Goal: Task Accomplishment & Management: Use online tool/utility

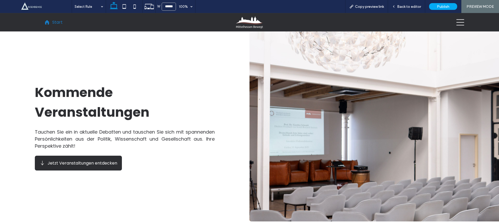
click at [49, 23] on span at bounding box center [46, 22] width 5 height 5
click at [412, 9] on div "Back to editor" at bounding box center [406, 6] width 37 height 13
click at [401, 7] on span "Back to editor" at bounding box center [409, 6] width 24 height 4
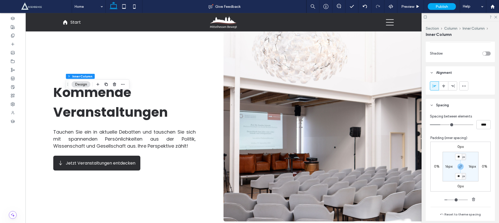
scroll to position [323, 0]
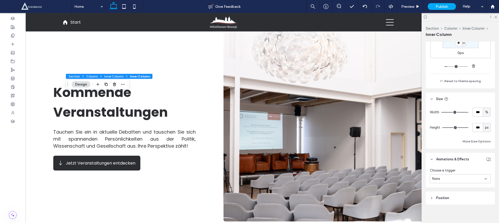
click at [138, 76] on span "Inner Column" at bounding box center [140, 76] width 20 height 4
click at [122, 83] on icon "button" at bounding box center [123, 84] width 4 height 4
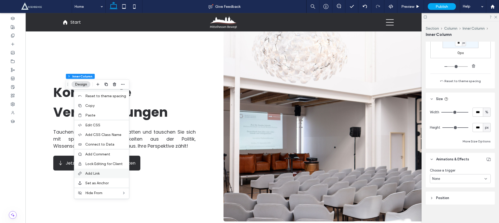
click at [103, 174] on label "Add Link" at bounding box center [105, 173] width 41 height 4
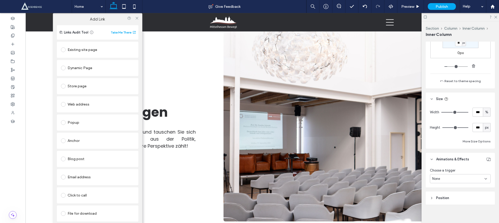
click at [94, 57] on div "Existing site page" at bounding box center [98, 50] width 82 height 16
click at [94, 50] on div "Existing site page" at bounding box center [97, 49] width 73 height 8
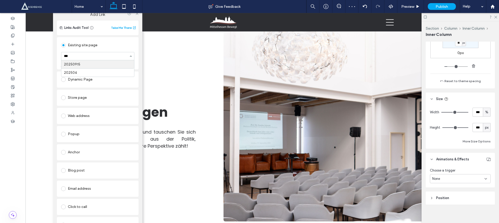
type input "****"
click at [135, 15] on span at bounding box center [137, 14] width 4 height 8
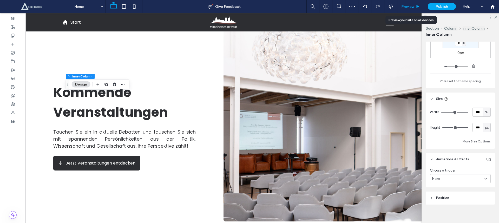
click at [407, 5] on span "Preview" at bounding box center [407, 6] width 13 height 4
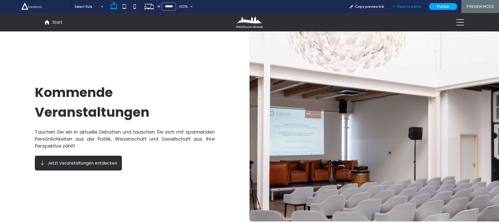
click at [403, 4] on div "Back to editor" at bounding box center [406, 6] width 37 height 13
click at [398, 5] on span "Back to editor" at bounding box center [409, 6] width 24 height 4
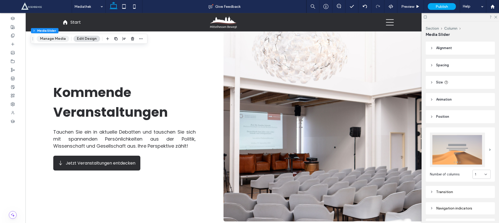
click at [50, 37] on button "Manage Media" at bounding box center [53, 39] width 32 height 6
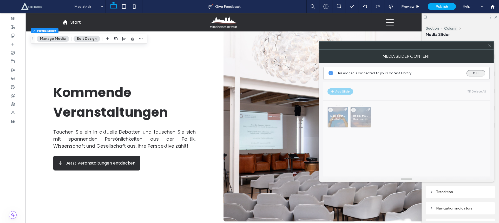
click at [477, 72] on button "Edit" at bounding box center [475, 73] width 19 height 6
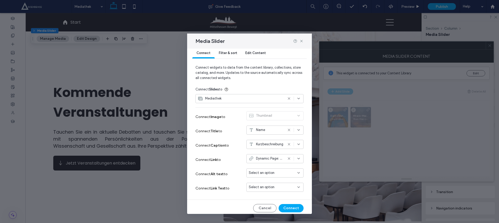
scroll to position [9, 0]
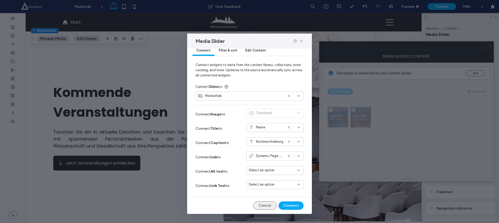
click at [263, 206] on button "Cancel" at bounding box center [264, 205] width 23 height 8
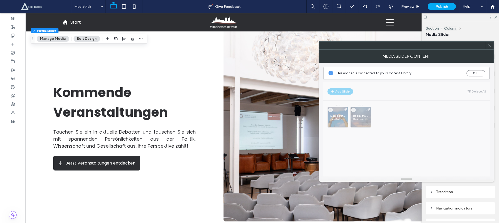
click at [490, 45] on icon at bounding box center [490, 46] width 4 height 4
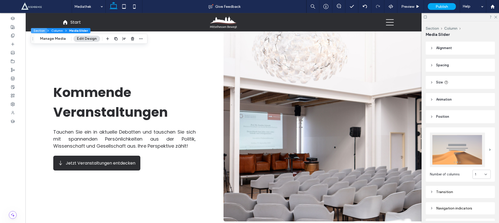
click at [42, 30] on button "Section" at bounding box center [39, 30] width 16 height 5
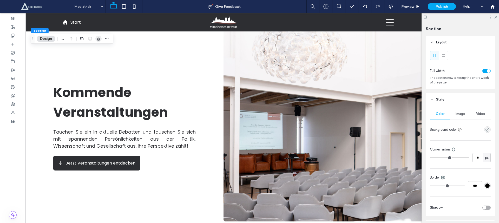
click at [98, 40] on use "button" at bounding box center [98, 38] width 3 height 3
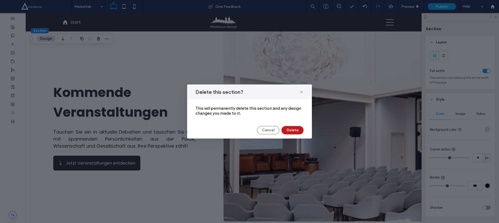
click at [295, 127] on button "Delete" at bounding box center [292, 130] width 22 height 8
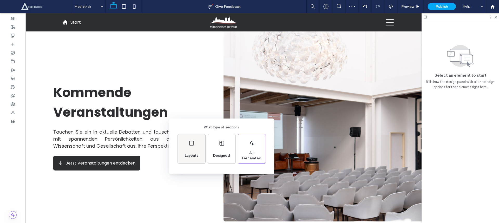
click at [181, 144] on div "Layouts" at bounding box center [192, 148] width 28 height 29
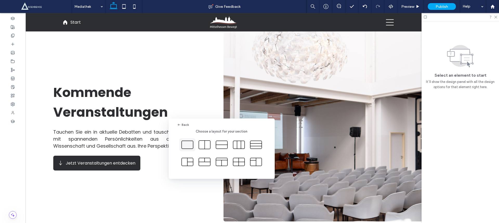
click at [189, 148] on use at bounding box center [186, 145] width 11 height 8
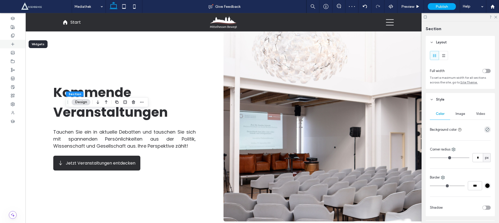
click at [14, 44] on icon at bounding box center [13, 44] width 4 height 4
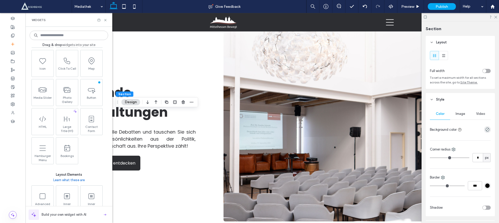
scroll to position [158, 0]
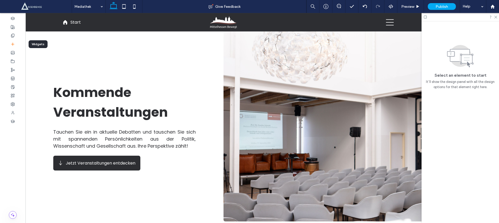
click at [11, 44] on use at bounding box center [12, 44] width 3 height 3
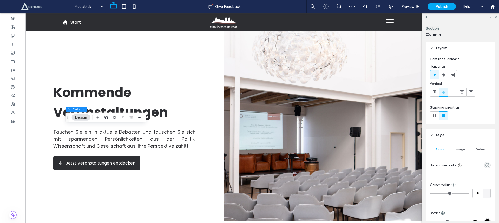
click at [463, 149] on span "Image" at bounding box center [461, 149] width 10 height 4
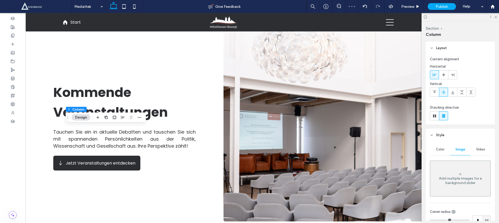
click at [456, 179] on div "Add multiple images for a background slider" at bounding box center [460, 180] width 60 height 9
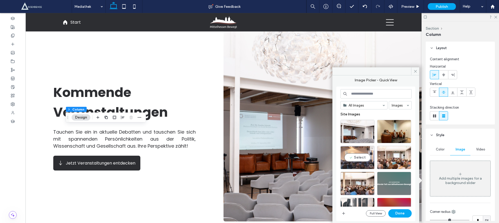
click at [356, 154] on div "Select" at bounding box center [357, 157] width 34 height 23
click at [402, 212] on button "Done" at bounding box center [399, 213] width 23 height 8
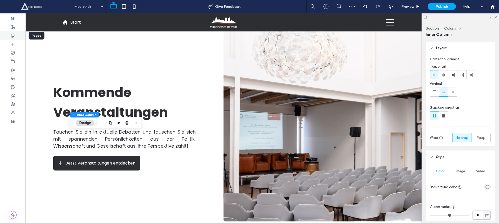
click at [9, 34] on div at bounding box center [12, 35] width 25 height 9
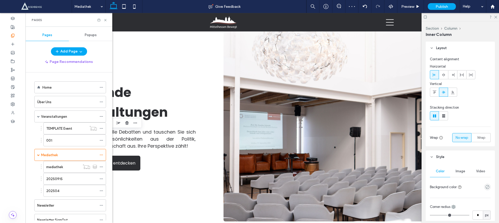
click at [61, 88] on div "Home" at bounding box center [69, 87] width 55 height 5
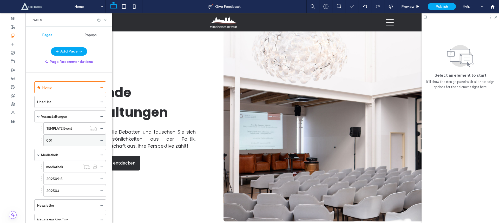
click at [73, 142] on div "001" at bounding box center [71, 140] width 51 height 5
click at [61, 187] on div at bounding box center [249, 111] width 499 height 223
click at [60, 192] on div "202504" at bounding box center [71, 190] width 51 height 5
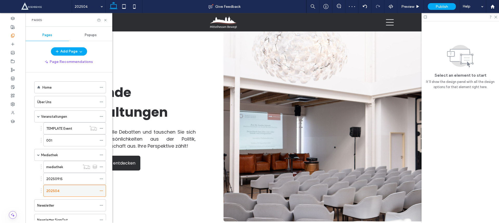
click at [60, 192] on div at bounding box center [249, 111] width 499 height 223
click at [58, 176] on label "20250915" at bounding box center [54, 178] width 16 height 9
click at [105, 21] on icon at bounding box center [105, 20] width 4 height 4
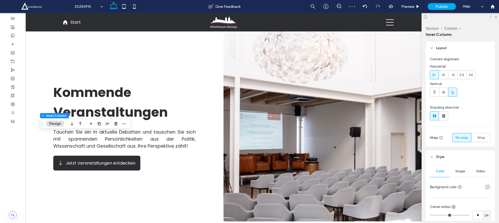
click at [127, 126] on div "Section Column Inner Column Design" at bounding box center [85, 124] width 91 height 10
click at [125, 122] on icon "button" at bounding box center [124, 124] width 4 height 4
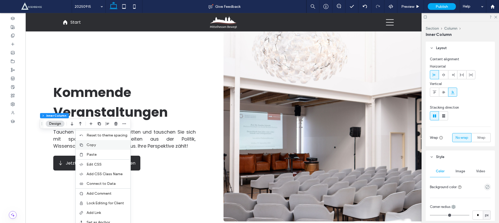
click at [116, 142] on div "Copy" at bounding box center [103, 145] width 55 height 10
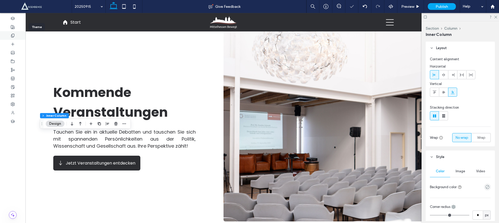
click at [14, 34] on icon at bounding box center [13, 36] width 4 height 4
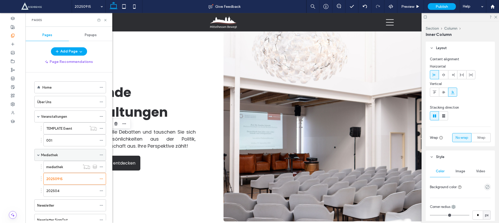
click at [67, 153] on div "Mediathek" at bounding box center [69, 154] width 56 height 5
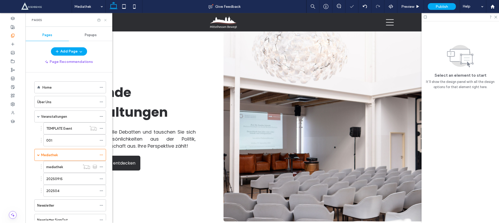
click at [105, 19] on icon at bounding box center [105, 20] width 4 height 4
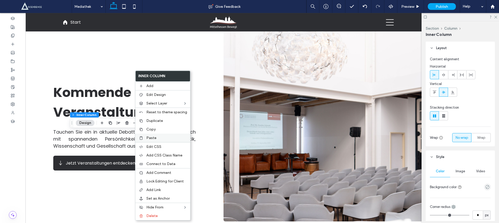
click at [150, 137] on span "Paste" at bounding box center [151, 138] width 10 height 4
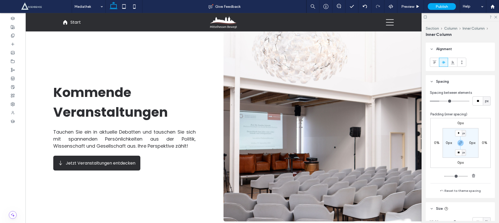
scroll to position [236, 0]
type input "**"
type input "****"
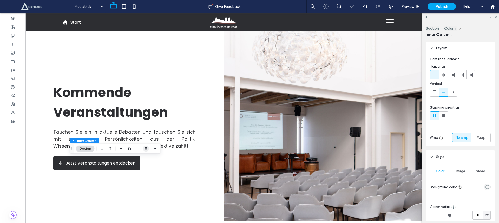
click at [148, 150] on span "button" at bounding box center [146, 149] width 6 height 6
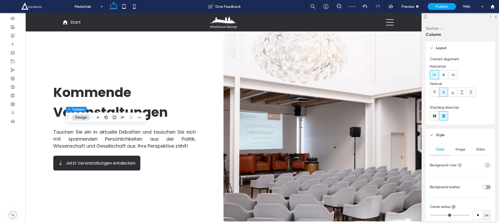
click at [483, 188] on div "toggle" at bounding box center [485, 187] width 4 height 4
click at [486, 201] on div "rgba(255, 255, 255, 1)" at bounding box center [487, 202] width 4 height 4
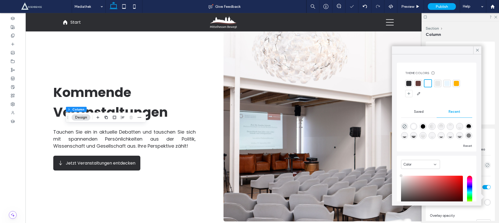
click at [408, 85] on div at bounding box center [408, 83] width 5 height 5
click at [476, 52] on icon at bounding box center [477, 50] width 5 height 5
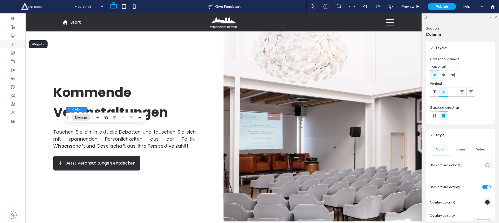
click at [5, 42] on div at bounding box center [12, 44] width 25 height 9
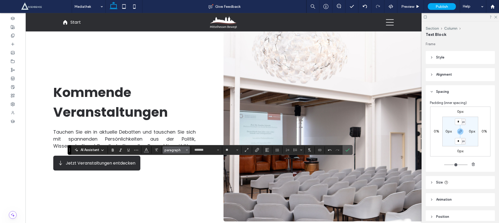
click at [176, 150] on span "paragraph" at bounding box center [175, 150] width 20 height 4
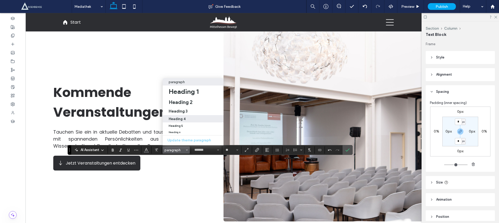
click at [183, 115] on label "Heading 4" at bounding box center [193, 118] width 61 height 7
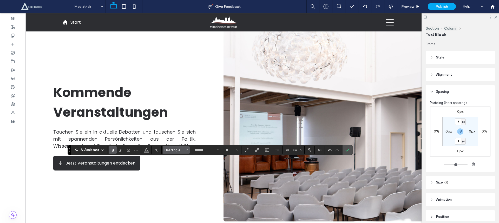
click at [180, 152] on span "Heading 4" at bounding box center [175, 150] width 20 height 4
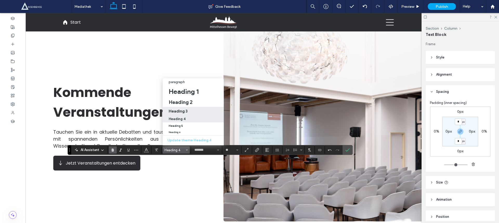
click at [188, 109] on div "Heading 3" at bounding box center [194, 111] width 50 height 5
type input "**"
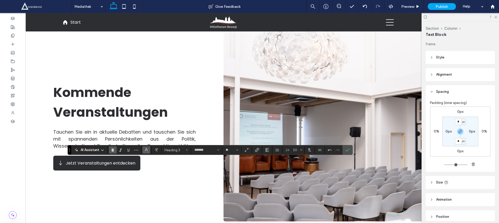
click at [146, 148] on use "Color" at bounding box center [146, 149] width 3 height 3
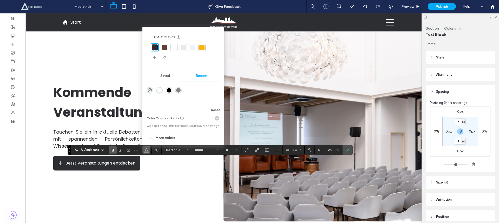
click at [177, 48] on div at bounding box center [173, 47] width 7 height 7
click at [346, 152] on icon "Confirm" at bounding box center [347, 150] width 4 height 4
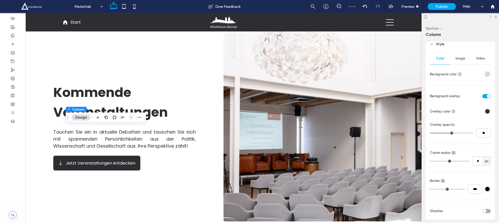
scroll to position [100, 0]
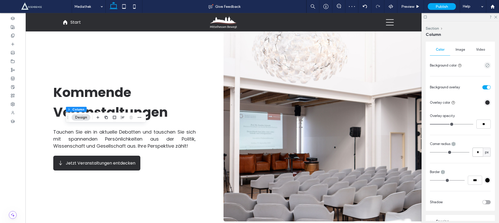
click at [472, 150] on input "*" at bounding box center [477, 152] width 10 height 9
type input "*"
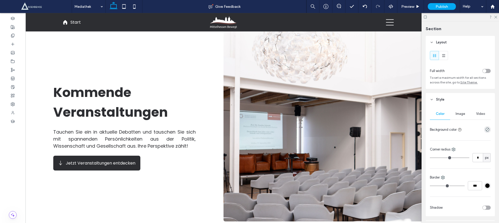
type input "***"
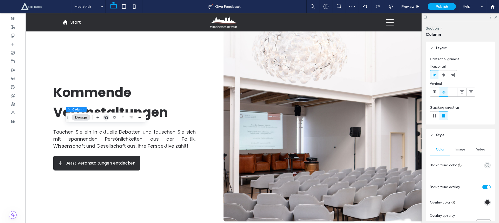
click at [107, 119] on use "button" at bounding box center [105, 117] width 3 height 3
type input "**"
type input "***"
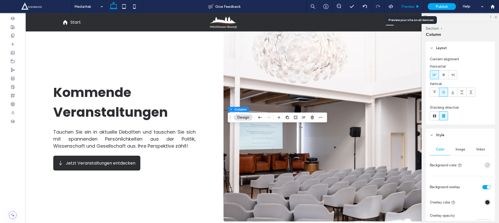
click at [412, 0] on div "Preview" at bounding box center [410, 6] width 27 height 13
click at [414, 6] on span "Preview" at bounding box center [407, 6] width 13 height 4
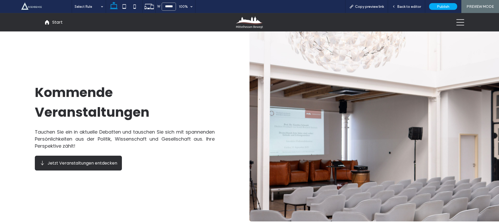
click at [414, 6] on span "Back to editor" at bounding box center [409, 6] width 24 height 4
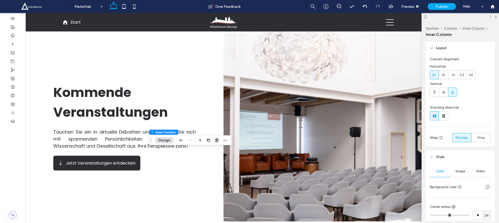
click at [218, 140] on icon "button" at bounding box center [217, 140] width 4 height 4
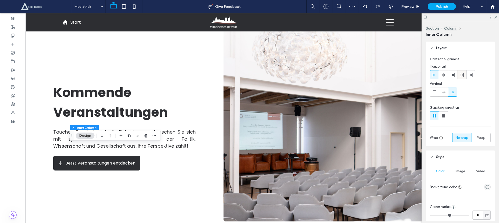
click at [462, 76] on icon at bounding box center [462, 75] width 4 height 4
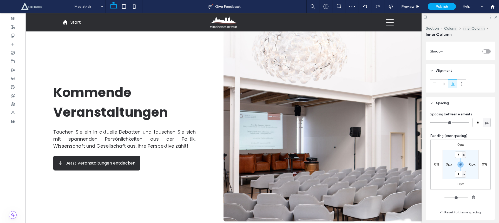
scroll to position [236, 0]
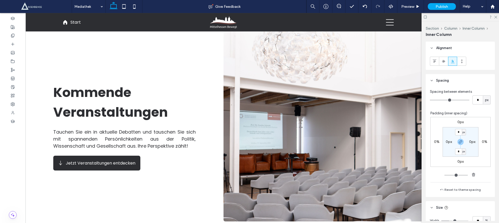
type input "**"
type input "****"
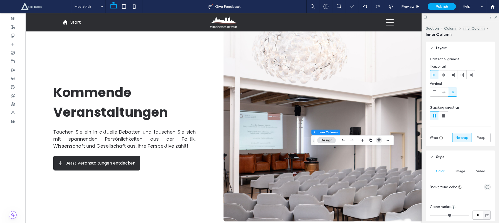
click at [379, 140] on icon "button" at bounding box center [379, 140] width 4 height 4
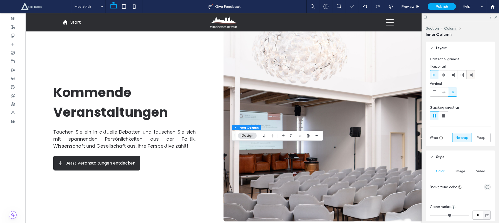
click at [471, 74] on icon at bounding box center [471, 75] width 4 height 4
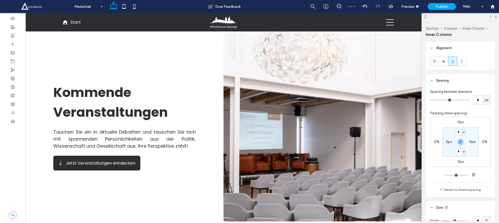
type input "**"
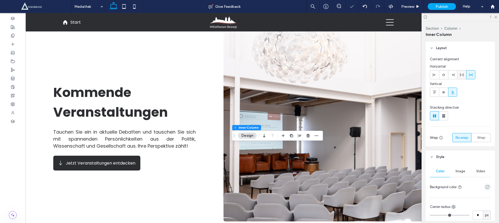
click at [463, 75] on use at bounding box center [462, 75] width 4 height 4
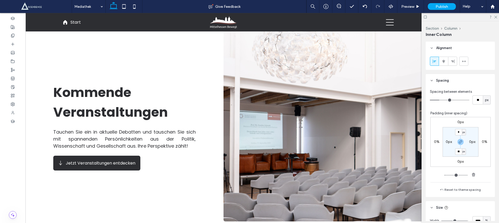
type input "**"
click at [455, 151] on input "**" at bounding box center [458, 151] width 7 height 6
type input "*"
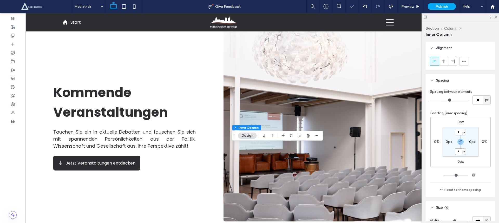
type input "*"
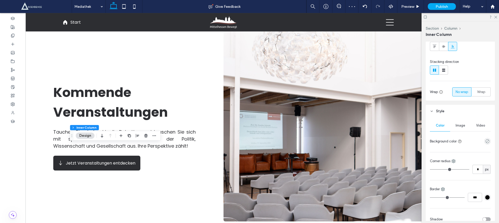
scroll to position [255, 0]
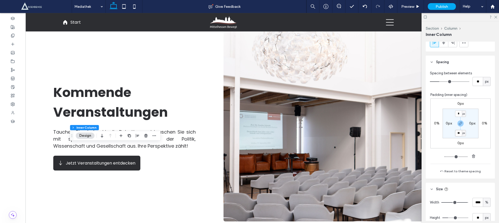
click at [456, 132] on input "**" at bounding box center [458, 133] width 7 height 6
type input "*"
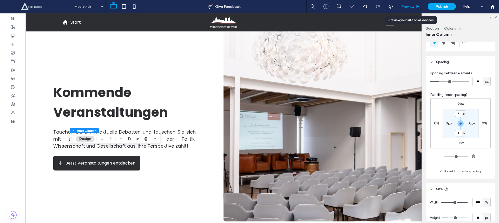
click at [407, 8] on span "Preview" at bounding box center [407, 6] width 13 height 4
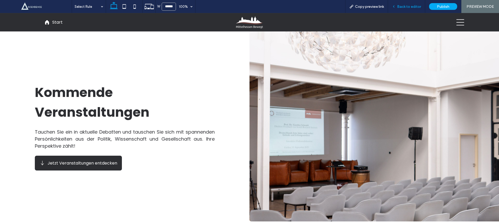
click at [415, 10] on div "Back to editor" at bounding box center [406, 6] width 37 height 13
click at [394, 7] on use at bounding box center [393, 7] width 1 height 2
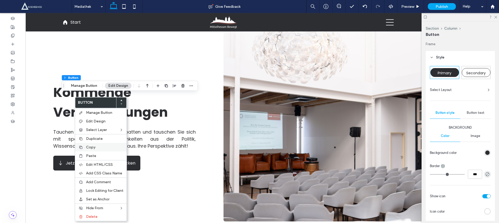
click at [113, 150] on div "Copy" at bounding box center [100, 147] width 51 height 9
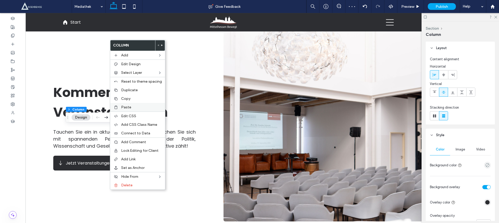
click at [131, 108] on label "Paste" at bounding box center [141, 107] width 41 height 4
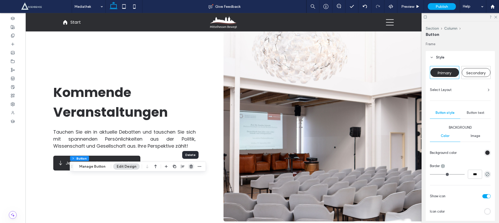
click at [189, 168] on icon "button" at bounding box center [191, 167] width 4 height 4
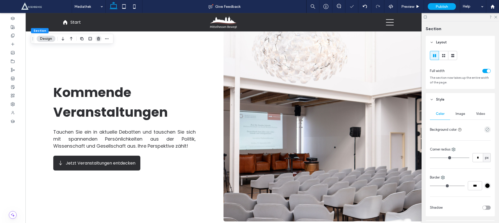
click at [96, 39] on icon "button" at bounding box center [98, 39] width 4 height 4
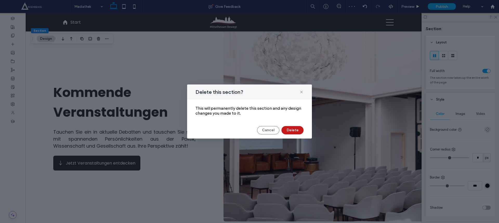
click at [292, 130] on button "Delete" at bounding box center [292, 130] width 22 height 8
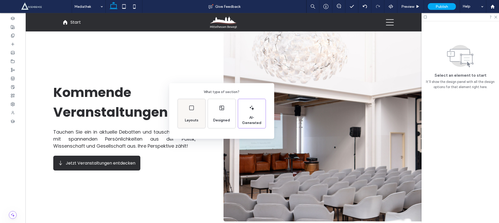
click at [183, 116] on div "Layouts" at bounding box center [192, 120] width 18 height 11
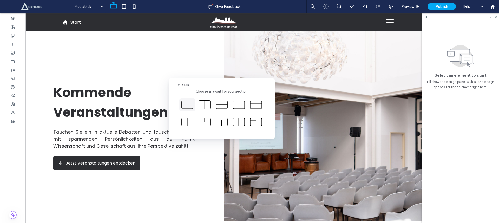
click at [185, 106] on icon at bounding box center [187, 104] width 13 height 13
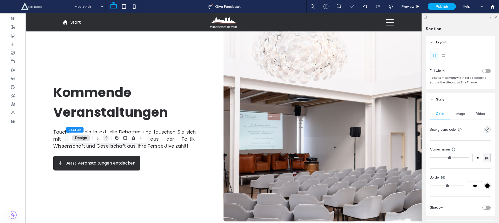
click at [107, 137] on icon "button" at bounding box center [106, 137] width 6 height 9
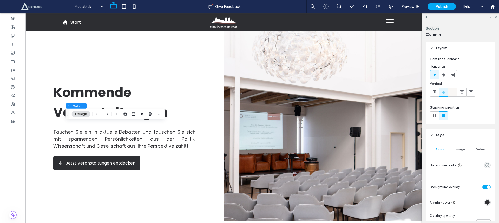
click at [451, 94] on span at bounding box center [453, 92] width 4 height 9
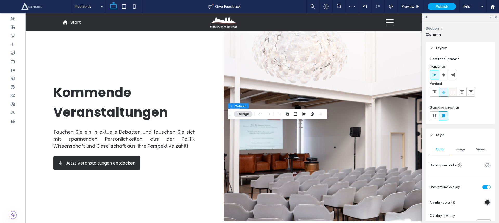
click at [453, 92] on use at bounding box center [453, 93] width 4 height 2
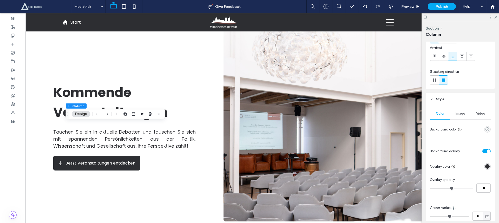
scroll to position [38, 0]
click at [485, 160] on div at bounding box center [473, 164] width 33 height 9
click at [484, 161] on div at bounding box center [473, 164] width 33 height 9
click at [485, 163] on div "rgba(45, 46, 50, 1)" at bounding box center [487, 164] width 4 height 4
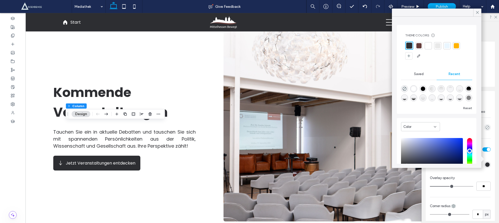
click at [407, 98] on div "linear-gradient(180deg, rgba(0, 0, 0, 0) 61%, rgba(0, 0, 0, 1) 100%)" at bounding box center [404, 98] width 4 height 4
type input "*******"
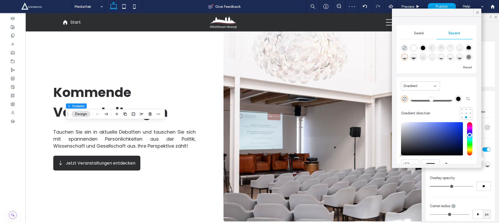
click at [416, 57] on div "linear-gradient(180deg, rgba(0, 0, 0, 0) 43%, rgba(0, 0, 0, 1) 100%)" at bounding box center [413, 57] width 4 height 4
type input "**"
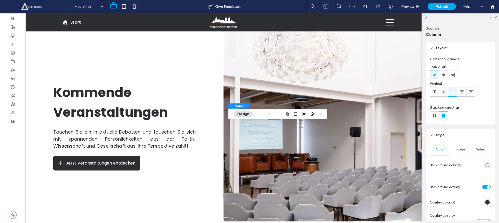
click at [485, 202] on div "rgba(45, 46, 50, 1)" at bounding box center [487, 202] width 4 height 4
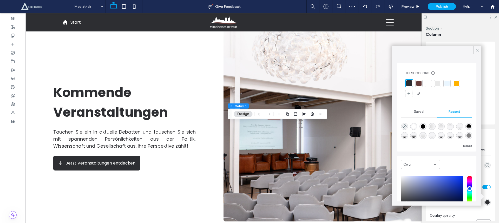
click at [416, 136] on div "linear-gradient(180deg, rgba(0, 0, 0, 0) 43%, rgba(0, 0, 0, 1) 100%)" at bounding box center [413, 135] width 4 height 4
type input "*******"
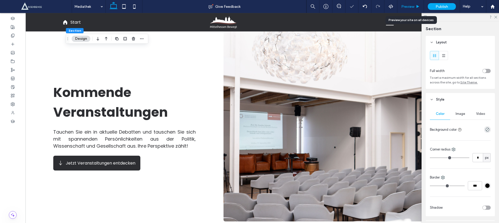
click at [410, 9] on div "Preview" at bounding box center [410, 6] width 27 height 13
click at [414, 8] on span "Preview" at bounding box center [407, 6] width 13 height 4
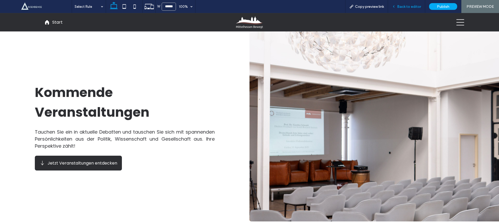
click at [417, 6] on span "Back to editor" at bounding box center [409, 6] width 24 height 4
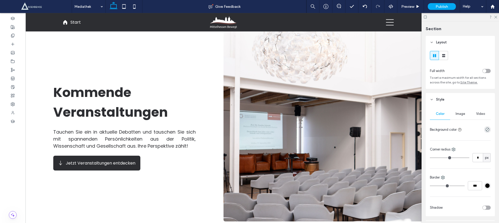
type input "***"
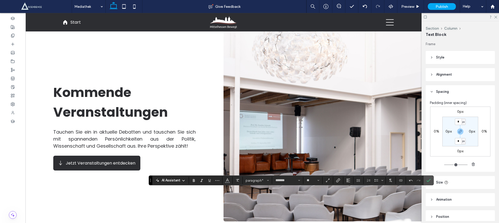
type input "**"
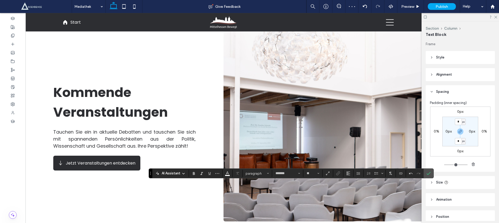
type input "**"
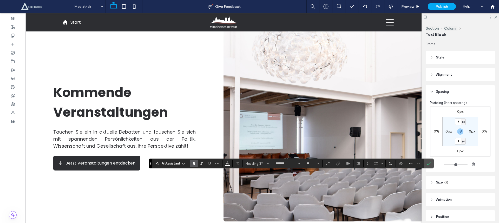
click at [430, 168] on div "AI Assistant Heading 3* ******* **" at bounding box center [291, 164] width 285 height 10
click at [430, 166] on span "Confirm" at bounding box center [428, 163] width 4 height 9
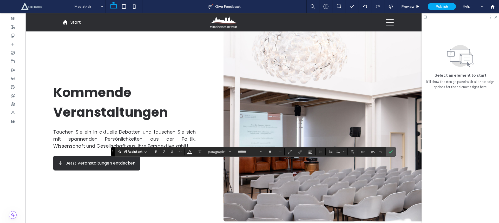
type input "**"
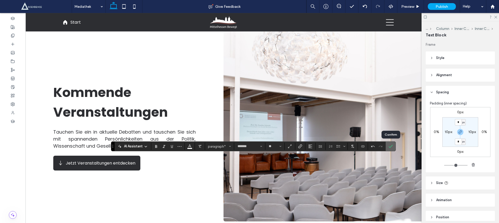
click at [394, 149] on label "Confirm" at bounding box center [391, 146] width 8 height 9
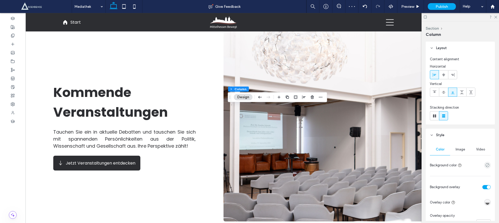
click at [464, 149] on div "Image" at bounding box center [460, 149] width 20 height 11
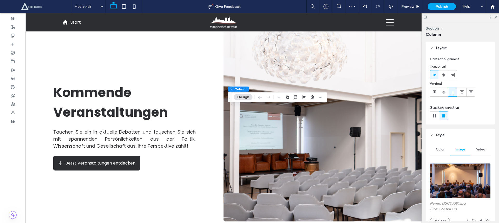
click at [463, 174] on img at bounding box center [460, 180] width 61 height 35
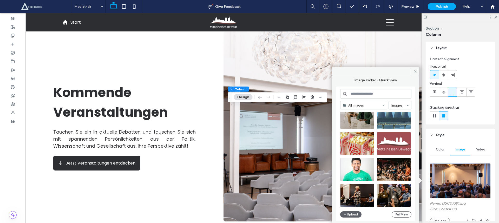
scroll to position [203, 0]
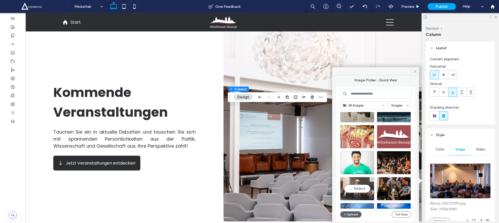
click at [356, 188] on div "Select" at bounding box center [357, 188] width 34 height 23
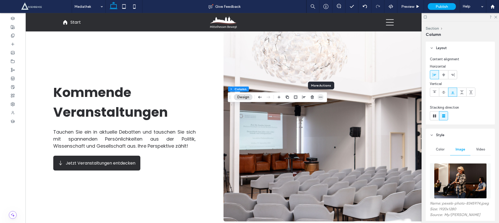
click at [319, 97] on icon "button" at bounding box center [321, 97] width 4 height 4
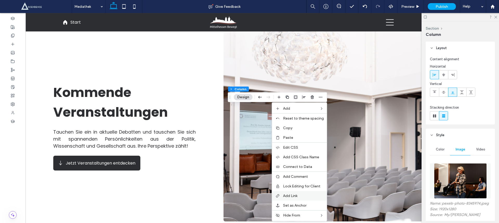
click at [307, 200] on div "Add Link" at bounding box center [299, 196] width 55 height 10
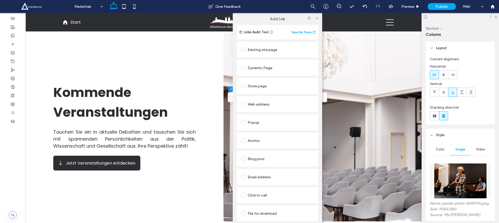
click at [272, 54] on div "Existing site page" at bounding box center [277, 49] width 73 height 11
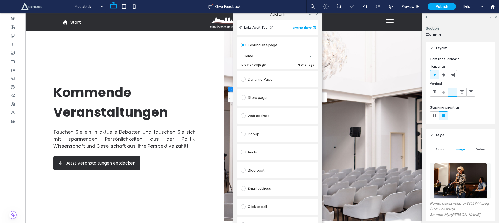
click at [277, 60] on section "Home" at bounding box center [277, 56] width 73 height 14
type input "******"
drag, startPoint x: 317, startPoint y: 15, endPoint x: 332, endPoint y: 10, distance: 15.3
click at [317, 15] on icon at bounding box center [317, 14] width 4 height 4
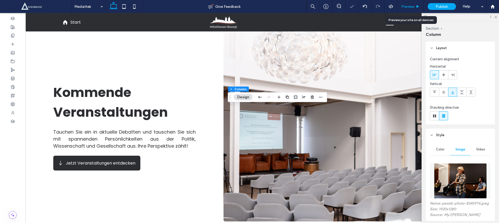
click at [405, 6] on span "Preview" at bounding box center [407, 6] width 13 height 4
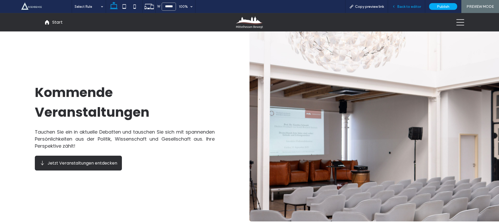
click at [415, 5] on span "Back to editor" at bounding box center [409, 6] width 24 height 4
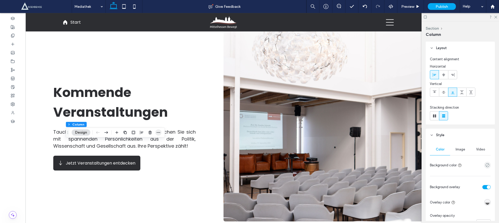
click at [160, 135] on span "button" at bounding box center [158, 132] width 6 height 6
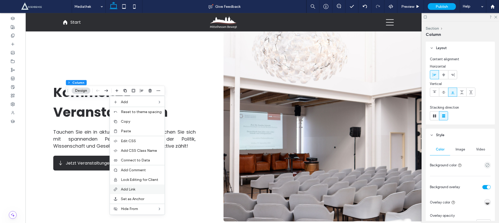
click at [142, 190] on label "Add Link" at bounding box center [141, 189] width 41 height 4
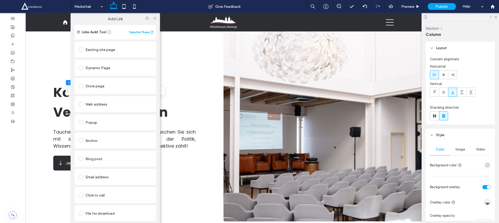
click at [131, 48] on div "Existing site page" at bounding box center [115, 49] width 73 height 8
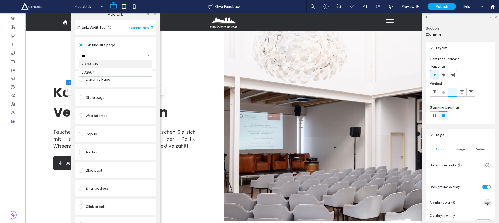
type input "****"
click at [154, 15] on icon at bounding box center [155, 14] width 4 height 4
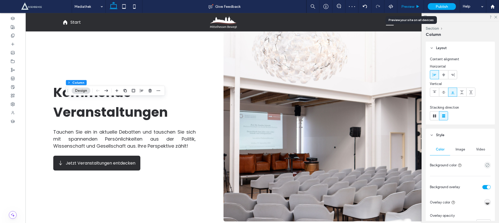
click at [408, 5] on span "Preview" at bounding box center [407, 6] width 13 height 4
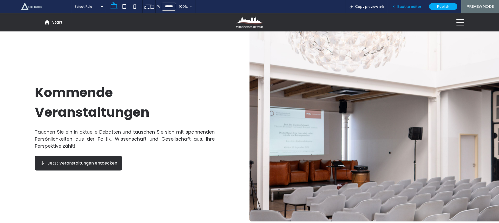
click at [400, 6] on span "Back to editor" at bounding box center [409, 6] width 24 height 4
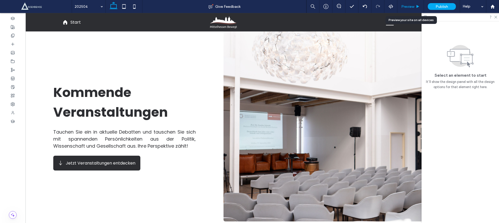
click at [411, 4] on div "Preview" at bounding box center [410, 6] width 27 height 13
click at [421, 6] on div "Preview" at bounding box center [410, 6] width 26 height 4
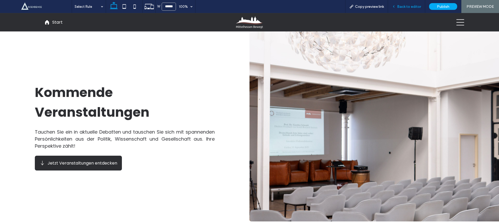
click at [410, 9] on span "Back to editor" at bounding box center [409, 6] width 24 height 4
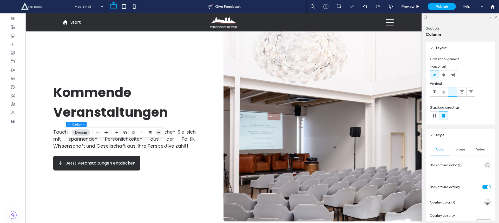
click at [161, 135] on span "button" at bounding box center [158, 132] width 6 height 6
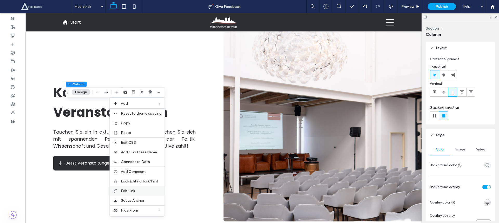
click at [138, 191] on label "Edit Link" at bounding box center [141, 191] width 41 height 4
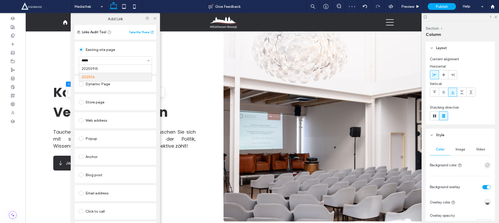
type input "******"
click at [154, 17] on use at bounding box center [154, 18] width 3 height 3
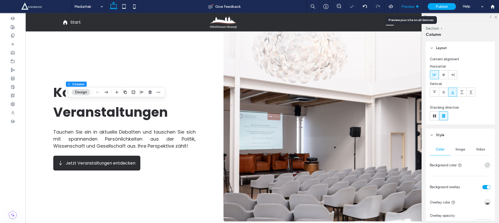
click at [406, 8] on span "Preview" at bounding box center [407, 6] width 13 height 4
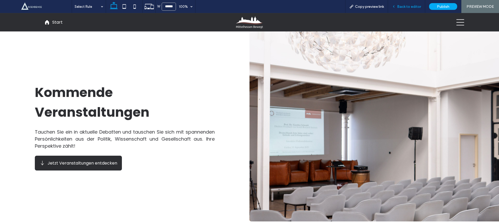
click at [404, 7] on span "Back to editor" at bounding box center [409, 6] width 24 height 4
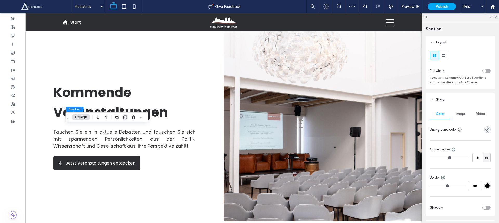
click at [127, 118] on span "button" at bounding box center [125, 117] width 6 height 6
type input "*"
click at [407, 10] on div "Preview" at bounding box center [410, 6] width 27 height 13
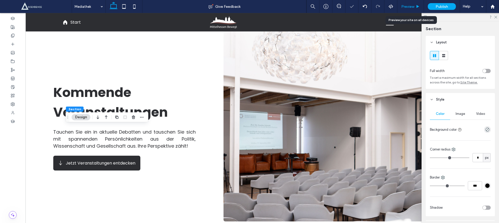
click at [413, 5] on span "Preview" at bounding box center [407, 6] width 13 height 4
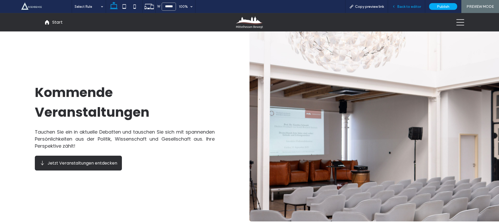
click at [414, 5] on span "Back to editor" at bounding box center [409, 6] width 24 height 4
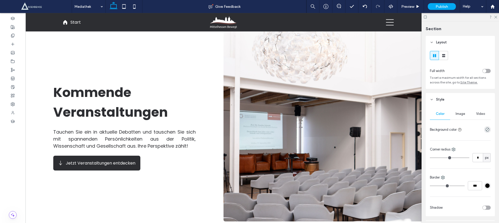
type input "***"
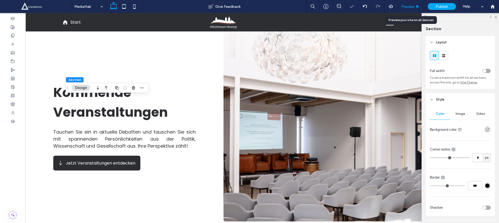
click at [407, 9] on div "Preview" at bounding box center [410, 6] width 27 height 13
click at [412, 6] on span "Preview" at bounding box center [407, 6] width 13 height 4
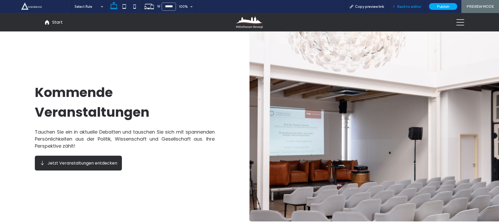
click at [402, 6] on span "Back to editor" at bounding box center [409, 6] width 24 height 4
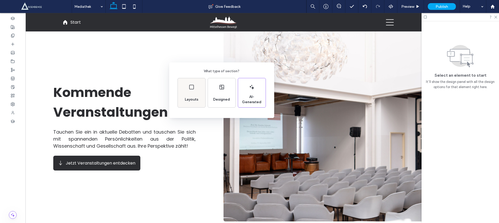
click at [195, 92] on div "Layouts" at bounding box center [192, 92] width 28 height 29
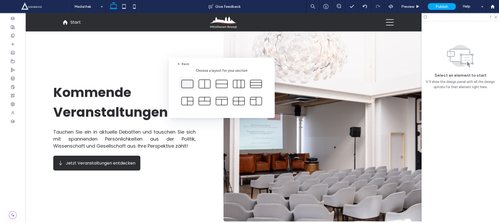
click at [188, 86] on icon at bounding box center [187, 83] width 13 height 13
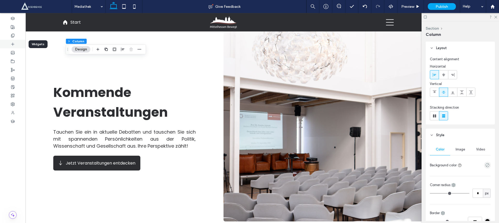
click at [12, 45] on icon at bounding box center [13, 44] width 4 height 4
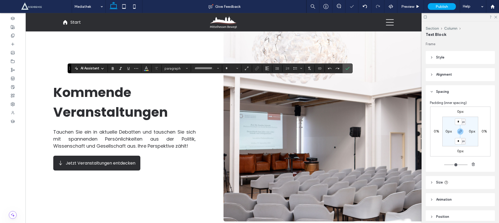
type input "*******"
click at [173, 68] on span "paragraph" at bounding box center [175, 69] width 20 height 4
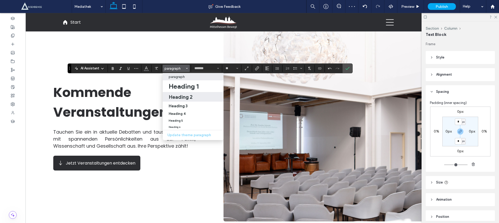
click at [179, 92] on label "Heading 2" at bounding box center [193, 97] width 61 height 10
type input "**"
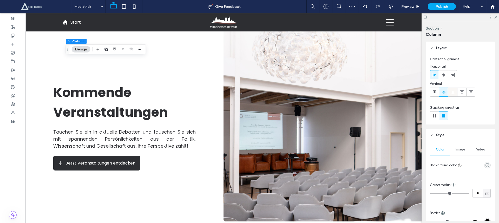
click at [451, 91] on icon at bounding box center [453, 92] width 4 height 4
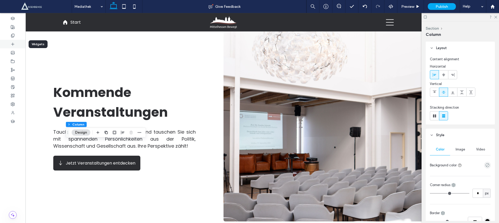
click at [14, 46] on icon at bounding box center [13, 44] width 4 height 4
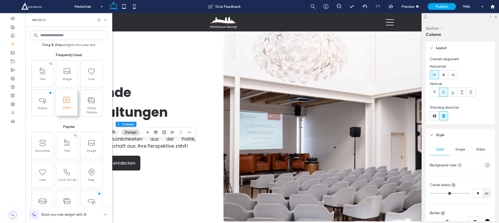
drag, startPoint x: 46, startPoint y: 89, endPoint x: 68, endPoint y: 101, distance: 25.0
click at [68, 101] on div "Text Image Icon Button Video Photo Gallery" at bounding box center [69, 88] width 78 height 56
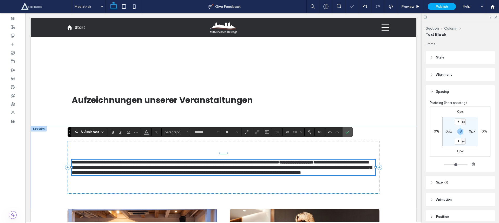
scroll to position [19, 0]
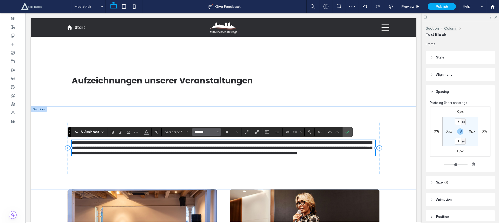
click at [201, 134] on input "*******" at bounding box center [205, 132] width 22 height 4
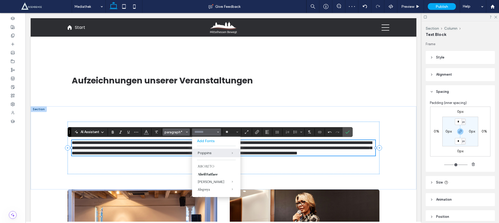
click at [184, 135] on button "paragraph*" at bounding box center [176, 131] width 27 height 7
type input "*******"
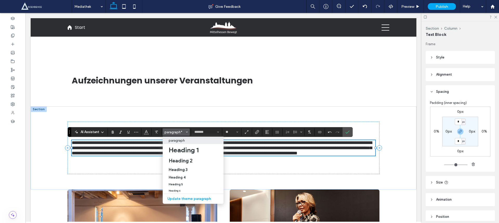
click at [191, 141] on div "paragraph" at bounding box center [193, 141] width 49 height 4
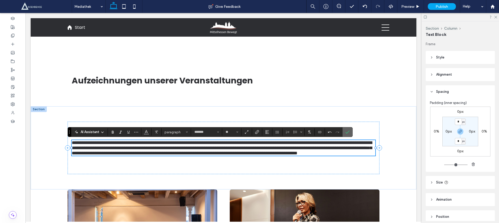
click at [350, 130] on label "Confirm" at bounding box center [348, 131] width 8 height 9
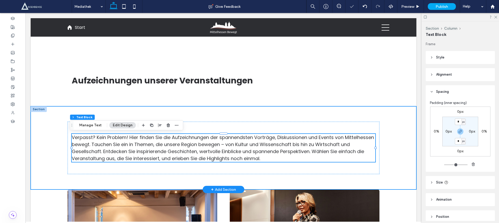
click at [393, 137] on div "Verpasst? Kein Problem! Hier finden Sie die Aufzeichnungen der spannendsten Vor…" at bounding box center [224, 147] width 386 height 83
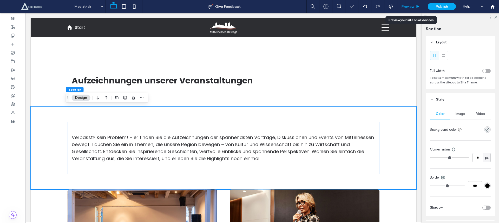
click at [403, 6] on span "Preview" at bounding box center [407, 6] width 13 height 4
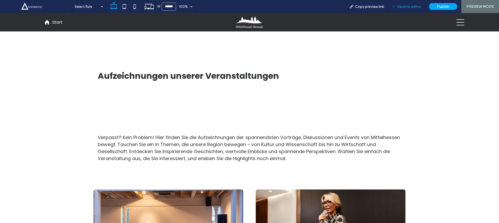
click at [410, 7] on span "Back to editor" at bounding box center [409, 6] width 24 height 4
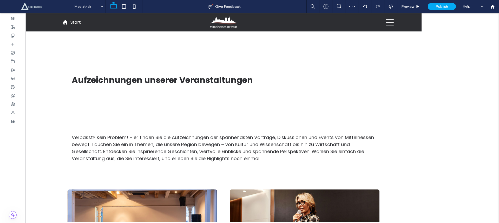
scroll to position [19, 0]
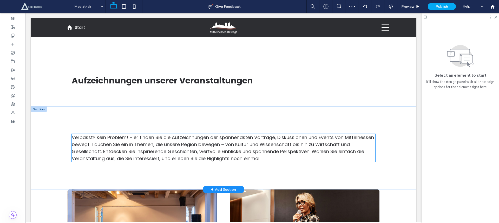
click at [161, 145] on span "Verpasst? Kein Problem! Hier finden Sie die Aufzeichnungen der spannendsten Vor…" at bounding box center [223, 148] width 302 height 28
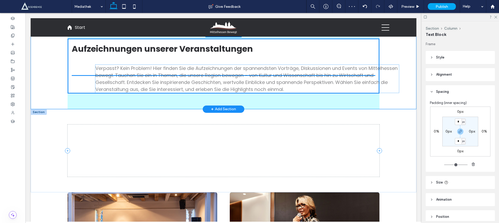
drag, startPoint x: 176, startPoint y: 145, endPoint x: 201, endPoint y: 76, distance: 73.7
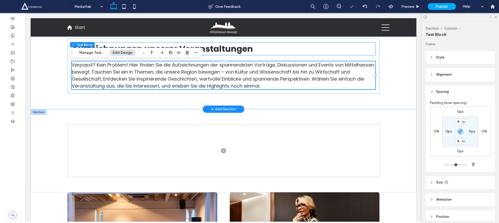
click at [310, 54] on h2 "Aufzeichnungen unserer Veranstaltungen" at bounding box center [224, 49] width 304 height 12
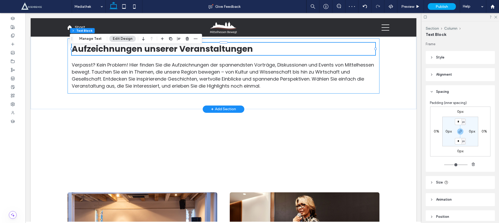
click at [373, 90] on div "Aufzeichnungen unserer Veranstaltungen Verpasst? Kein Problem! Hier finden Sie …" at bounding box center [224, 65] width 312 height 55
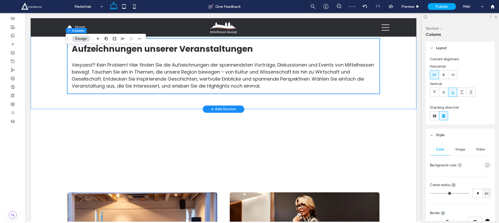
click at [353, 104] on div "Aufzeichnungen unserer Veranstaltungen Verpasst? Kein Problem! Hier finden Sie …" at bounding box center [224, 66] width 312 height 86
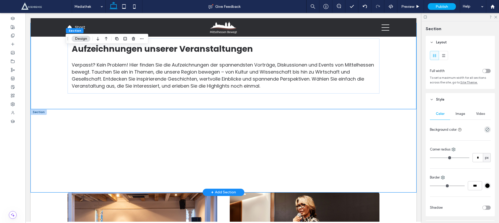
click at [164, 117] on div at bounding box center [224, 150] width 312 height 83
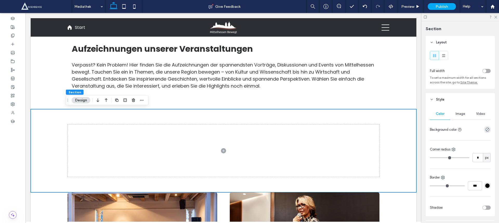
click at [128, 100] on div at bounding box center [129, 100] width 31 height 9
click at [136, 101] on span "button" at bounding box center [133, 100] width 6 height 6
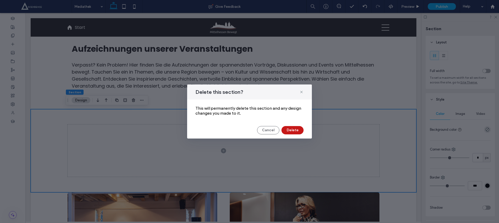
click at [295, 129] on button "Delete" at bounding box center [292, 130] width 22 height 8
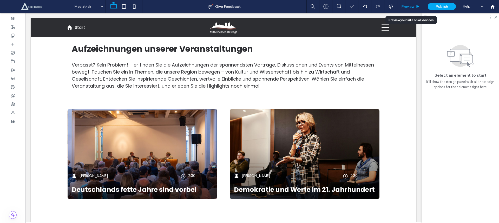
click at [413, 6] on span "Preview" at bounding box center [407, 6] width 13 height 4
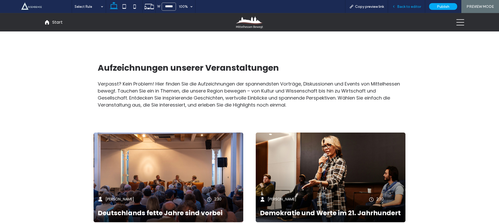
click at [404, 6] on span "Back to editor" at bounding box center [409, 6] width 24 height 4
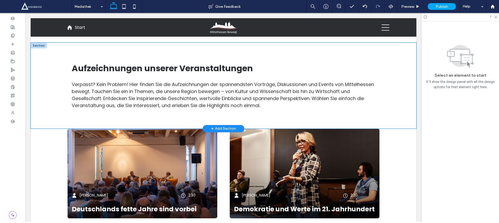
click at [406, 50] on div "Aufzeichnungen unserer Veranstaltungen Verpasst? Kein Problem! Hier finden Sie …" at bounding box center [224, 86] width 386 height 86
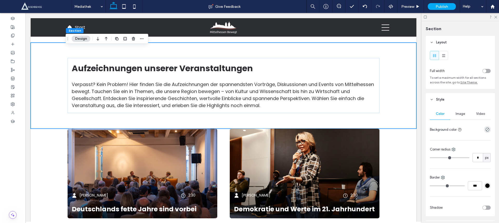
drag, startPoint x: 454, startPoint y: 112, endPoint x: 459, endPoint y: 117, distance: 7.2
click at [456, 112] on span "Image" at bounding box center [461, 114] width 10 height 4
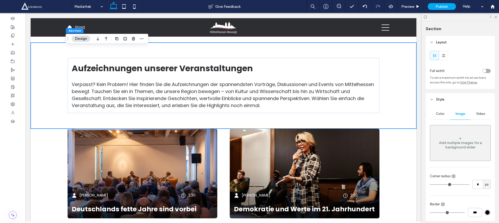
click at [470, 130] on div "Add multiple images for a background slider" at bounding box center [460, 143] width 60 height 34
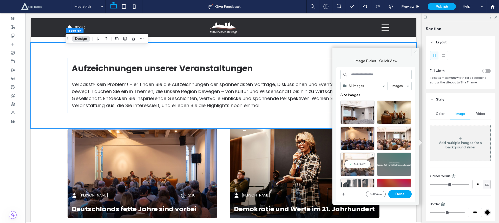
click at [364, 163] on div "Select" at bounding box center [357, 164] width 34 height 23
click at [398, 192] on button "Done" at bounding box center [399, 194] width 23 height 8
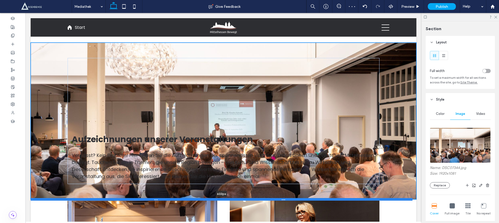
drag, startPoint x: 378, startPoint y: 127, endPoint x: 385, endPoint y: 199, distance: 71.9
click at [385, 199] on div at bounding box center [222, 199] width 382 height 3
type input "***"
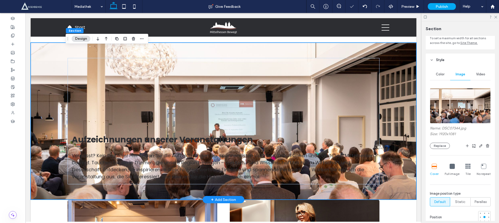
scroll to position [155, 0]
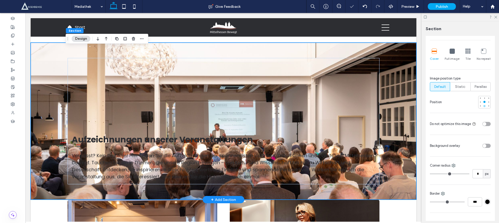
click at [483, 106] on div at bounding box center [485, 106] width 4 height 4
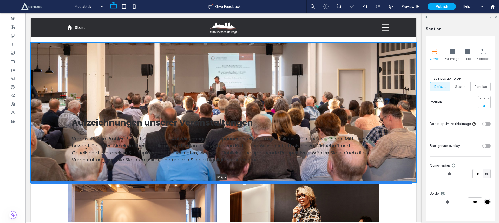
drag, startPoint x: 387, startPoint y: 199, endPoint x: 387, endPoint y: 182, distance: 17.2
click at [387, 182] on div at bounding box center [222, 182] width 382 height 3
type input "***"
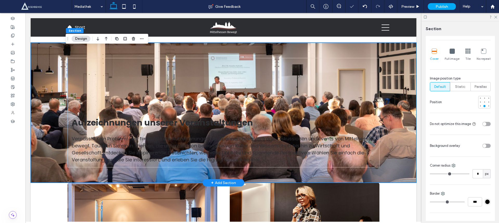
click at [483, 146] on div "toggle" at bounding box center [485, 146] width 4 height 4
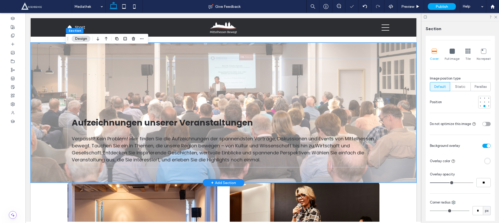
click at [485, 159] on div "rgba(255, 255, 255, 1)" at bounding box center [487, 161] width 4 height 4
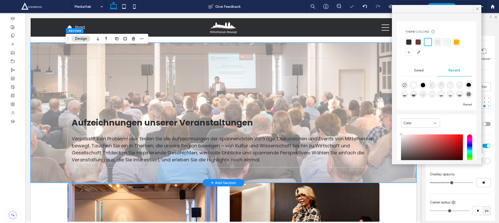
click at [416, 94] on div "linear-gradient(180deg, rgba(0, 0, 0, 0) 43%, rgba(0, 0, 0, 1) 100%)" at bounding box center [413, 94] width 4 height 4
type input "*******"
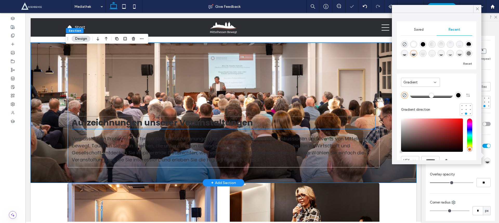
click at [252, 128] on h2 "Aufzeichnungen unserer Veranstaltungen" at bounding box center [224, 122] width 304 height 12
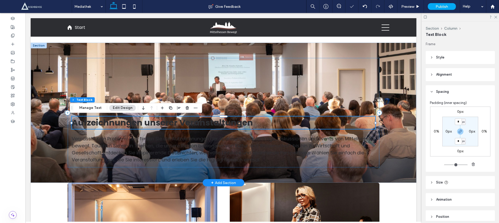
click at [251, 128] on h2 "Aufzeichnungen unserer Veranstaltungen" at bounding box center [224, 122] width 304 height 12
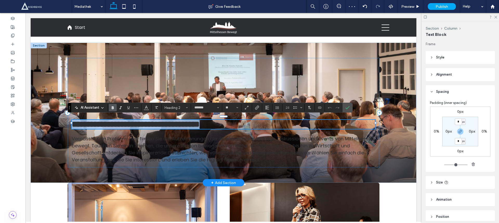
click at [251, 128] on h2 "**********" at bounding box center [224, 124] width 304 height 9
click at [145, 107] on icon "Color" at bounding box center [146, 107] width 4 height 4
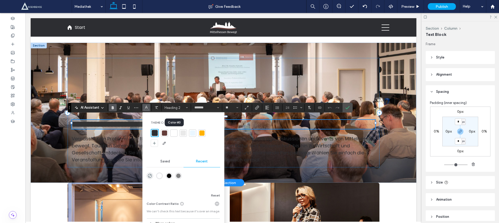
click at [173, 133] on div at bounding box center [173, 132] width 5 height 5
click at [348, 107] on use "Confirm" at bounding box center [347, 107] width 4 height 3
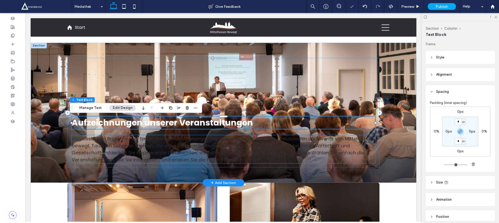
click at [332, 139] on span "Verpasst? Kein Problem! Hier finden Sie die Aufzeichnungen der spannendsten Vor…" at bounding box center [223, 149] width 302 height 28
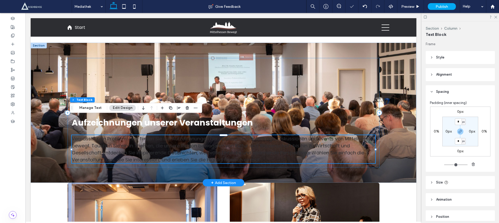
click at [332, 139] on span "Verpasst? Kein Problem! Hier finden Sie die Aufzeichnungen der spannendsten Vor…" at bounding box center [223, 149] width 302 height 28
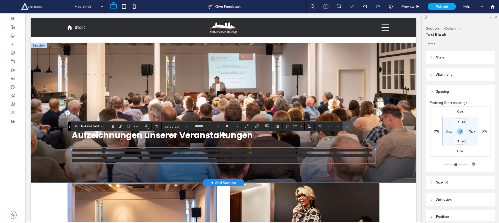
click at [332, 148] on span "**********" at bounding box center [222, 155] width 300 height 15
click at [147, 127] on icon "Color" at bounding box center [146, 126] width 4 height 4
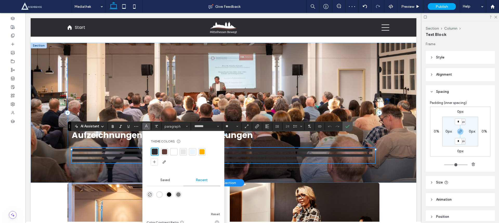
click at [175, 149] on div at bounding box center [173, 151] width 7 height 7
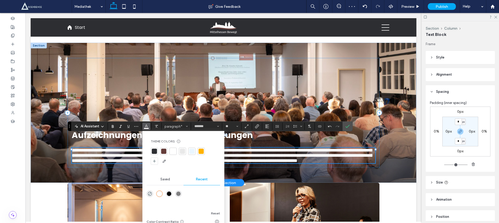
click at [352, 128] on div "AI Assistant Theme Colors Save time with Theme Colors Create a color palette to…" at bounding box center [210, 126] width 285 height 10
click at [349, 127] on label "Confirm" at bounding box center [348, 126] width 8 height 9
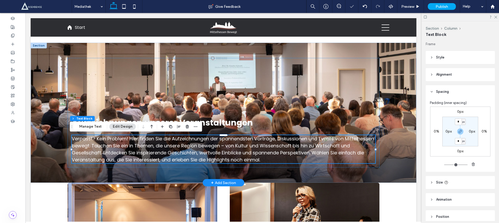
click at [217, 185] on div "+ Add Section" at bounding box center [223, 183] width 25 height 6
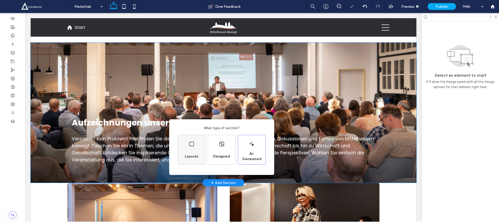
click at [191, 151] on div "Layouts" at bounding box center [192, 156] width 18 height 11
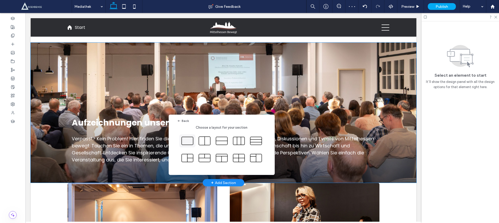
click at [189, 142] on icon at bounding box center [187, 140] width 13 height 13
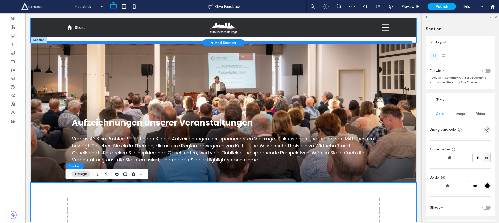
click at [385, 42] on div at bounding box center [222, 42] width 382 height 3
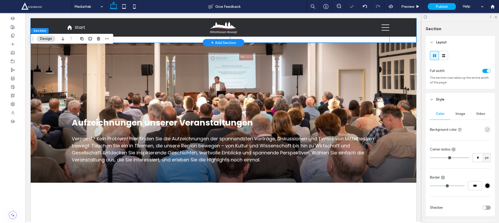
click at [385, 38] on span at bounding box center [309, 30] width 159 height 24
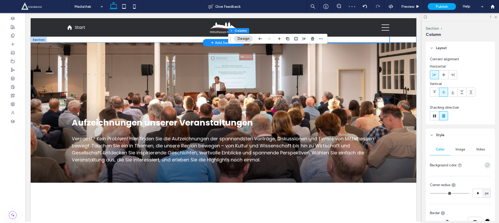
click at [397, 38] on div "Aktuelle Themen" at bounding box center [224, 30] width 386 height 24
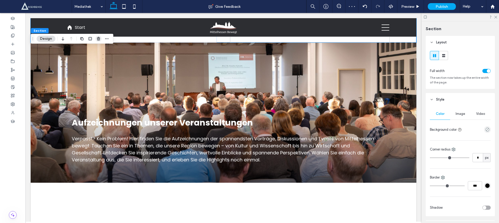
click at [99, 38] on use "button" at bounding box center [98, 38] width 3 height 3
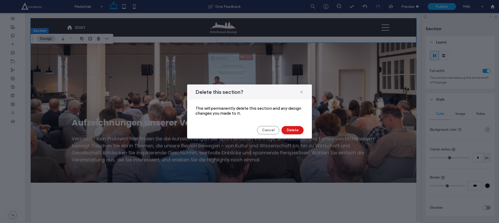
click at [288, 124] on div "Delete this section? This will permanently delete this section and any design c…" at bounding box center [249, 111] width 125 height 54
drag, startPoint x: 289, startPoint y: 131, endPoint x: 288, endPoint y: 87, distance: 44.4
click at [289, 131] on button "Delete" at bounding box center [292, 130] width 22 height 8
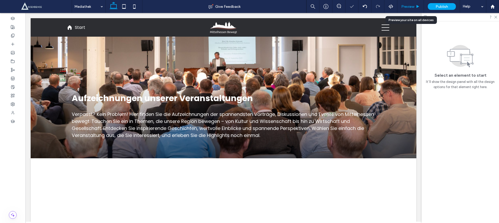
click at [404, 7] on span "Preview" at bounding box center [407, 6] width 13 height 4
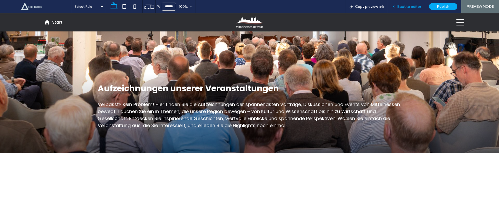
click at [403, 4] on div "Back to editor" at bounding box center [406, 6] width 37 height 13
click at [402, 3] on div "Back to editor" at bounding box center [406, 6] width 37 height 13
click at [401, 9] on div "Back to editor" at bounding box center [406, 6] width 37 height 13
click at [400, 6] on span "Back to editor" at bounding box center [409, 6] width 24 height 4
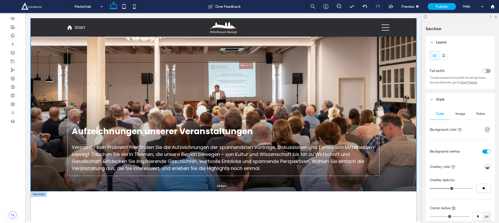
drag, startPoint x: 383, startPoint y: 159, endPoint x: 384, endPoint y: 192, distance: 33.0
click at [384, 192] on div "Aufzeichnungen unserer Veranstaltungen Verpasst? Kein Problem! Hier finden Sie …" at bounding box center [224, 222] width 386 height 408
type input "***"
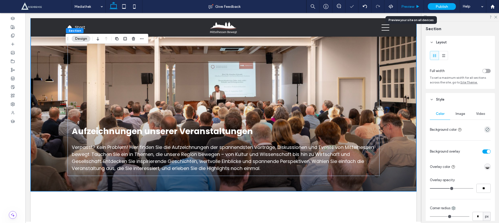
click at [422, 6] on div "Preview" at bounding box center [410, 6] width 26 height 4
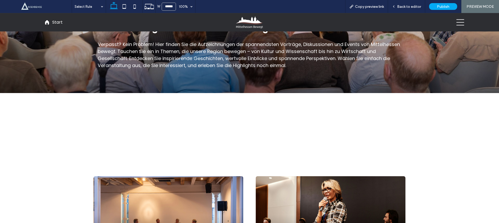
scroll to position [96, 0]
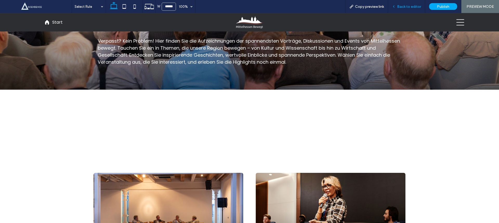
click at [411, 9] on div "Back to editor" at bounding box center [406, 6] width 37 height 13
click at [407, 3] on div "Back to editor" at bounding box center [406, 6] width 37 height 13
click at [405, 4] on span "Back to editor" at bounding box center [409, 6] width 24 height 4
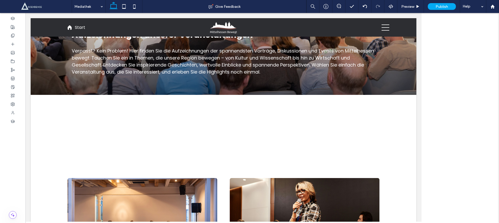
scroll to position [102, 0]
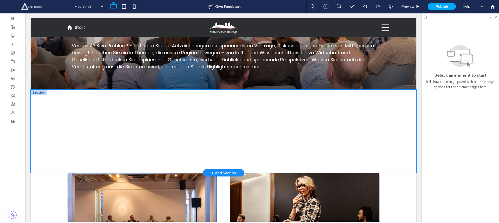
click at [384, 104] on div at bounding box center [224, 131] width 386 height 83
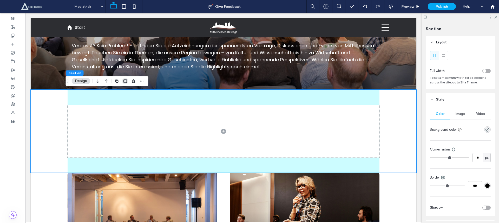
click at [123, 81] on icon "button" at bounding box center [125, 81] width 4 height 4
type input "*"
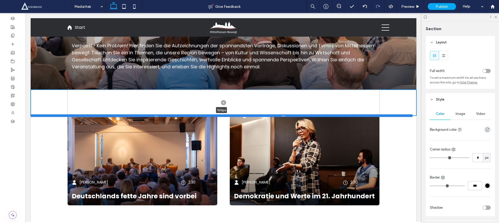
drag, startPoint x: 385, startPoint y: 172, endPoint x: 381, endPoint y: 115, distance: 57.3
click at [381, 115] on div at bounding box center [222, 115] width 382 height 3
type input "***"
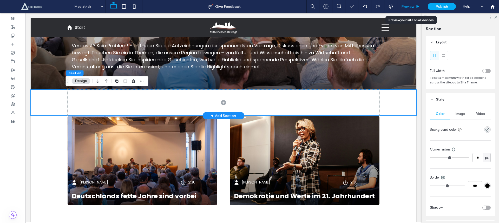
click at [411, 9] on div "Preview" at bounding box center [410, 6] width 27 height 13
click at [420, 3] on div "Preview" at bounding box center [410, 6] width 27 height 13
click at [411, 7] on span "Preview" at bounding box center [407, 6] width 13 height 4
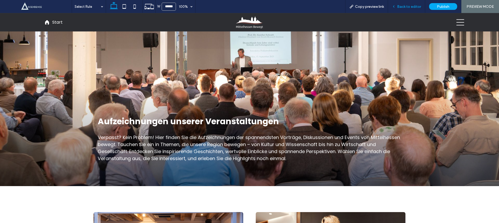
click at [418, 8] on span "Back to editor" at bounding box center [409, 6] width 24 height 4
